Goal: Find specific page/section: Find specific page/section

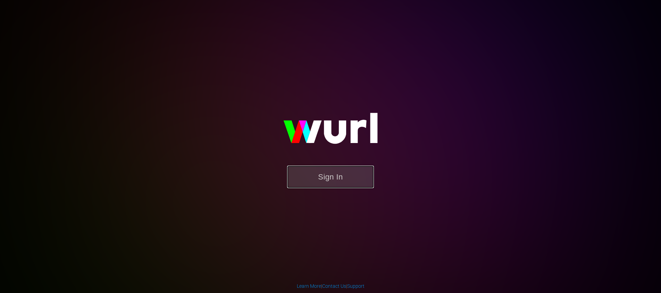
click at [314, 173] on button "Sign In" at bounding box center [330, 177] width 87 height 23
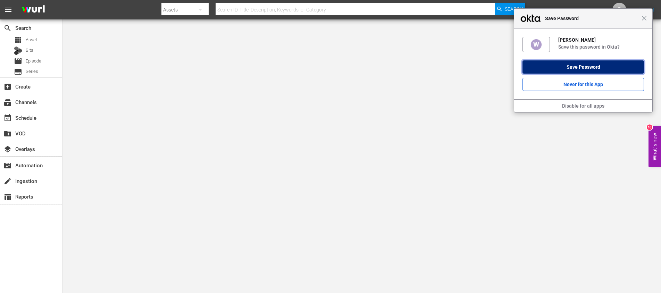
click at [618, 67] on button "Save Password" at bounding box center [584, 66] width 122 height 13
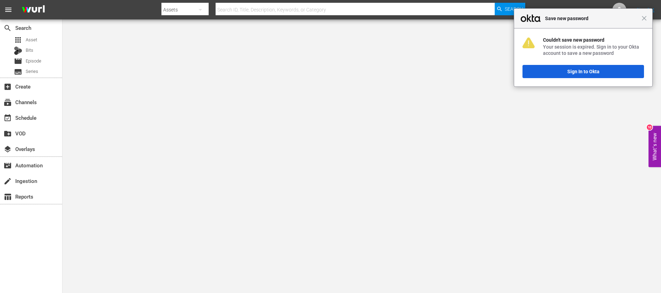
click at [648, 21] on div "Close Save new password" at bounding box center [583, 19] width 138 height 20
click at [646, 18] on span "Close" at bounding box center [644, 18] width 5 height 5
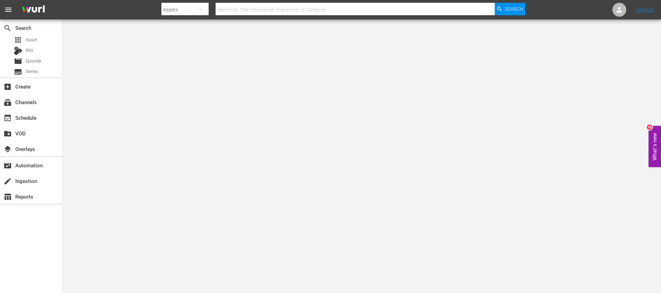
click at [362, 102] on body "menu Search By Assets Search ID, Title, Description, Keywords, or Category Sear…" at bounding box center [330, 146] width 661 height 293
click at [37, 35] on div "apps Asset" at bounding box center [31, 40] width 62 height 10
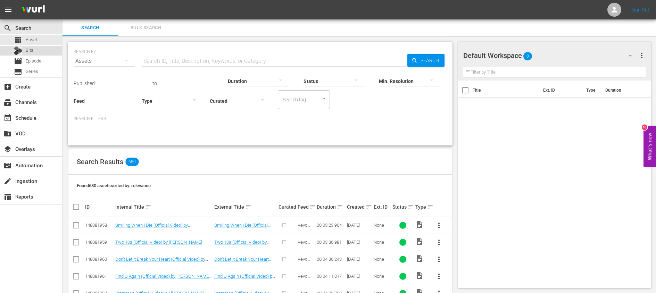
click at [39, 48] on div "Bits" at bounding box center [31, 51] width 62 height 10
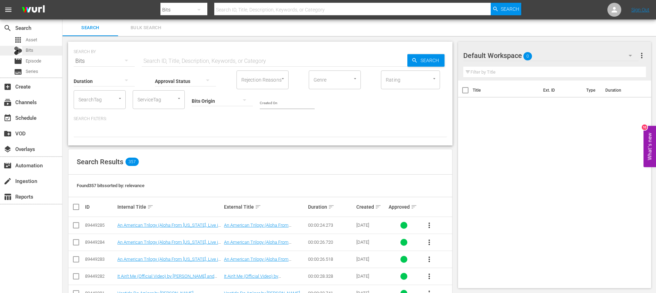
click at [37, 51] on div "Bits" at bounding box center [31, 51] width 62 height 10
